Goal: Task Accomplishment & Management: Manage account settings

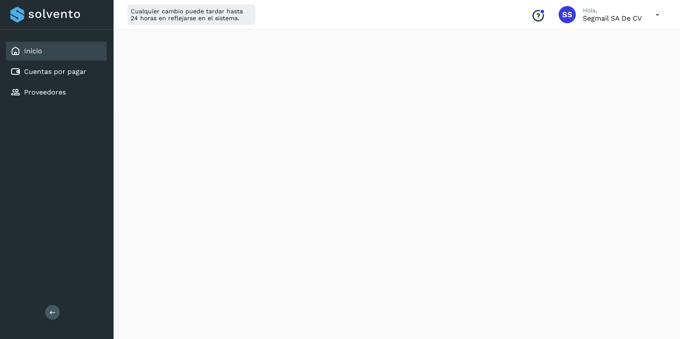
scroll to position [146, 0]
click at [653, 13] on icon at bounding box center [657, 15] width 18 height 18
click at [609, 56] on div "Cerrar sesión" at bounding box center [614, 55] width 102 height 16
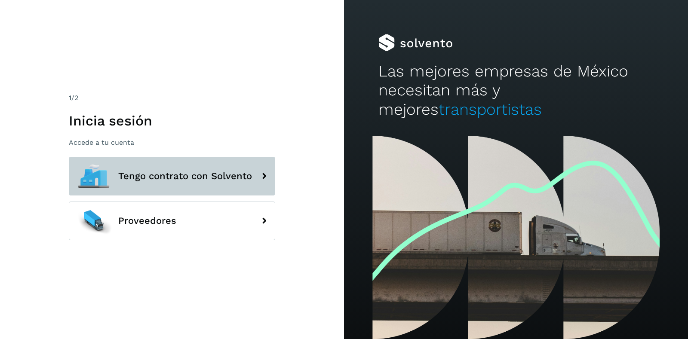
click at [147, 181] on span "Tengo contrato con Solvento" at bounding box center [185, 176] width 134 height 10
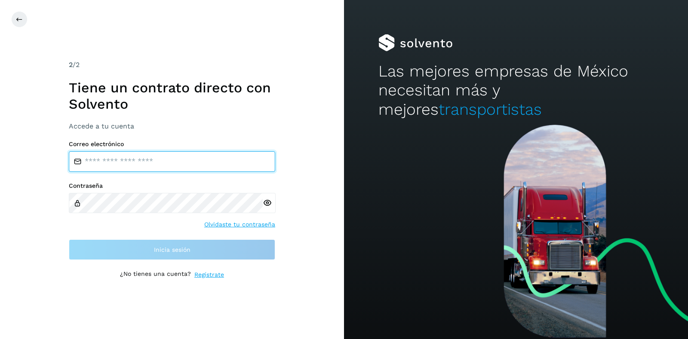
click at [139, 158] on input "email" at bounding box center [172, 161] width 206 height 21
type input "**********"
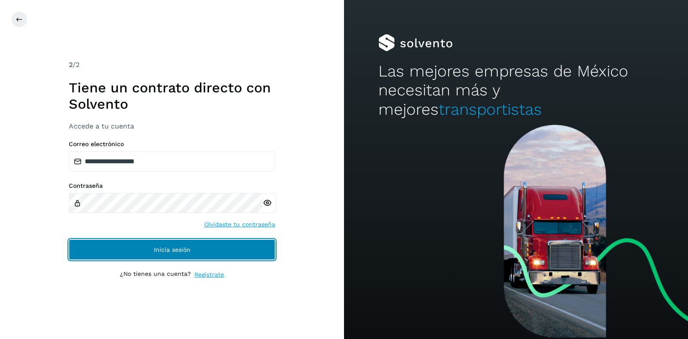
click at [187, 257] on button "Inicia sesión" at bounding box center [172, 249] width 206 height 21
